Goal: Transaction & Acquisition: Download file/media

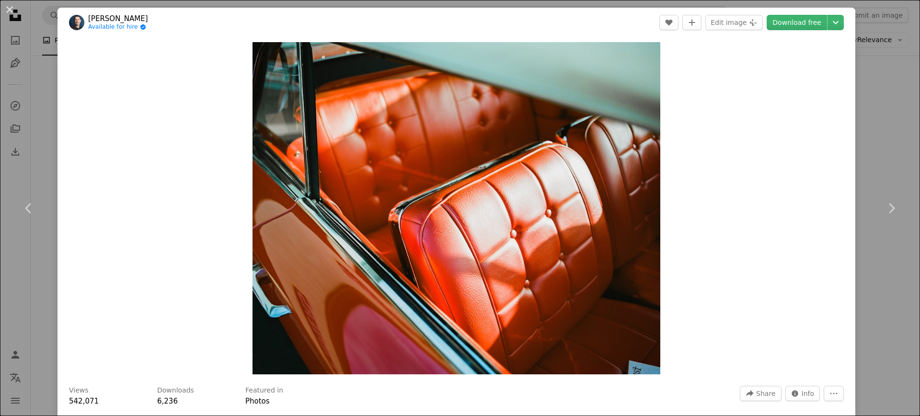
scroll to position [13874, 0]
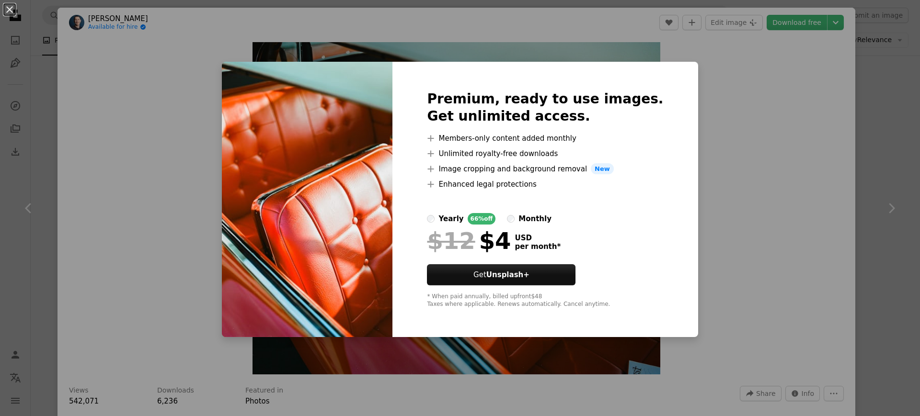
click at [762, 156] on div "An X shape Premium, ready to use images. Get unlimited access. A plus sign Memb…" at bounding box center [460, 208] width 920 height 416
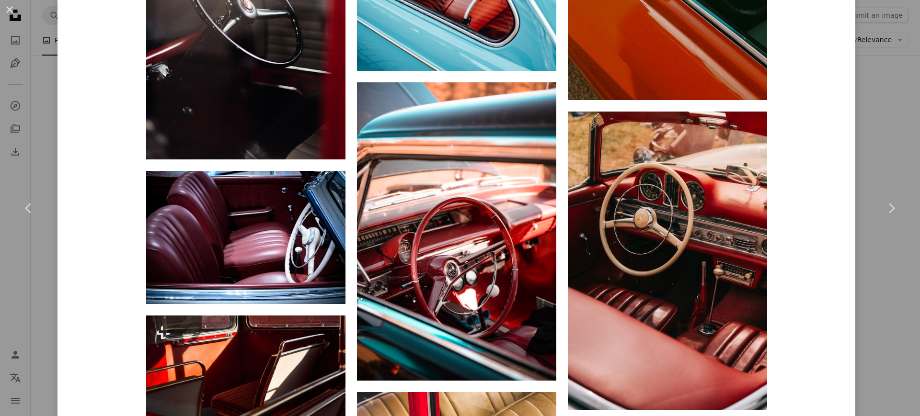
scroll to position [2516, 0]
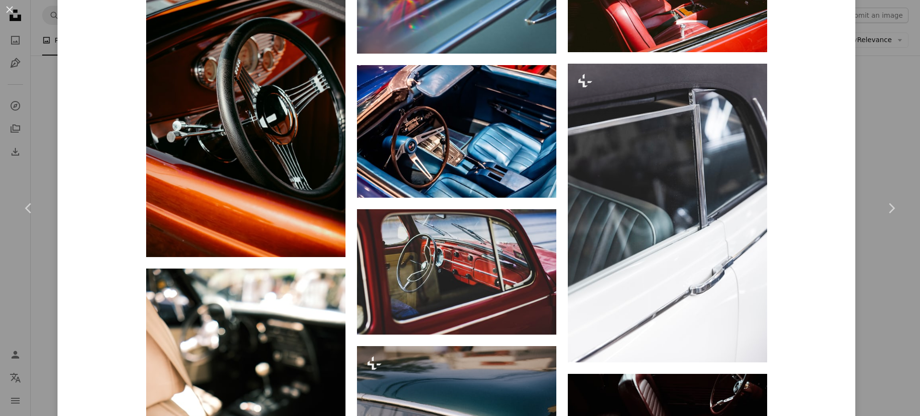
click at [862, 156] on div "An X shape Chevron left Chevron right [PERSON_NAME] Available for hire A checkm…" at bounding box center [460, 208] width 920 height 416
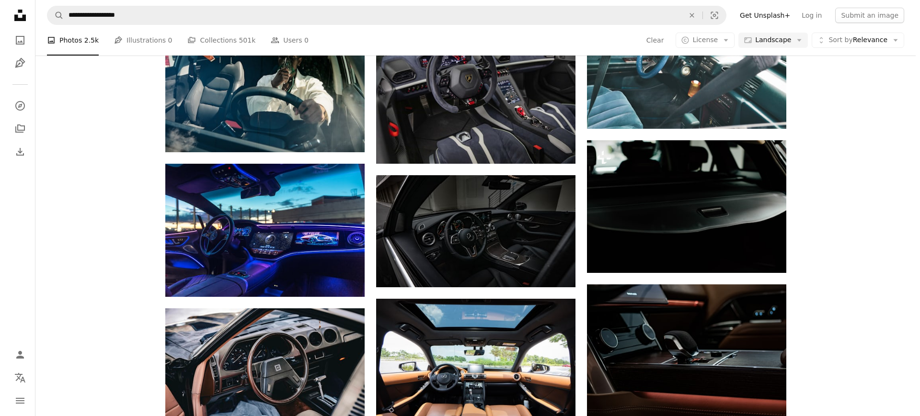
scroll to position [16150, 0]
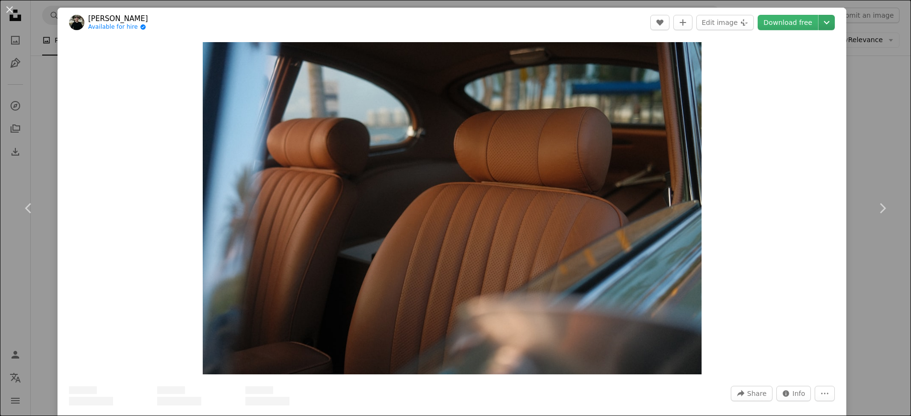
click at [821, 24] on icon "Chevron down" at bounding box center [826, 22] width 15 height 11
